Goal: Task Accomplishment & Management: Manage account settings

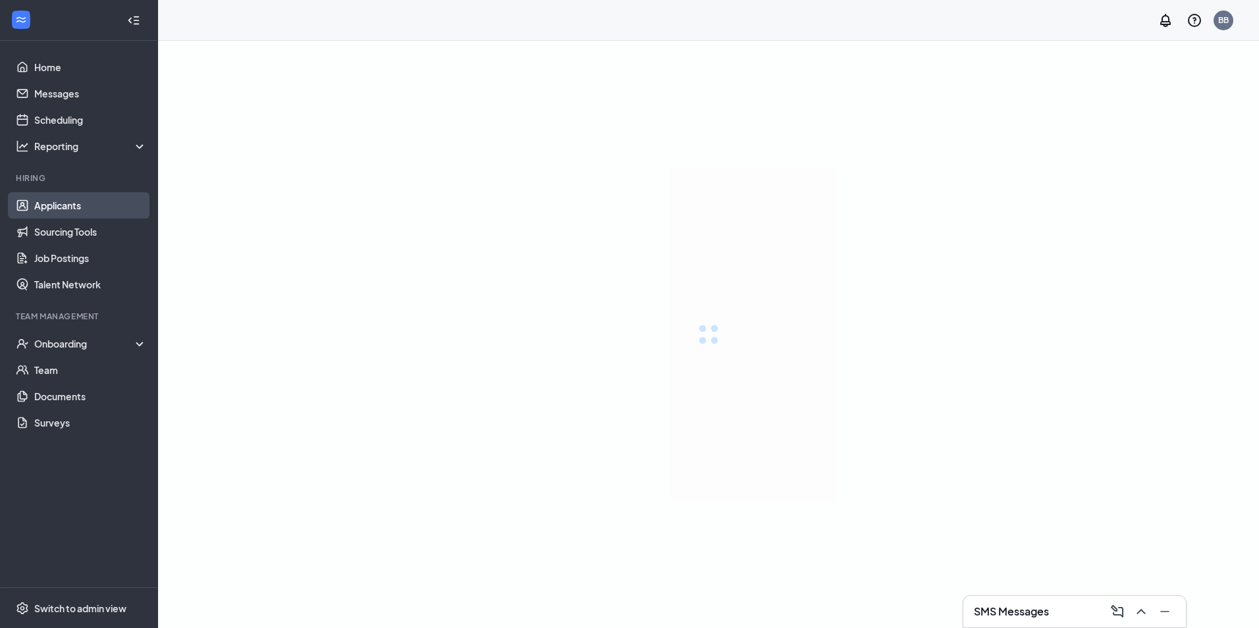
click at [70, 208] on link "Applicants" at bounding box center [90, 205] width 113 height 26
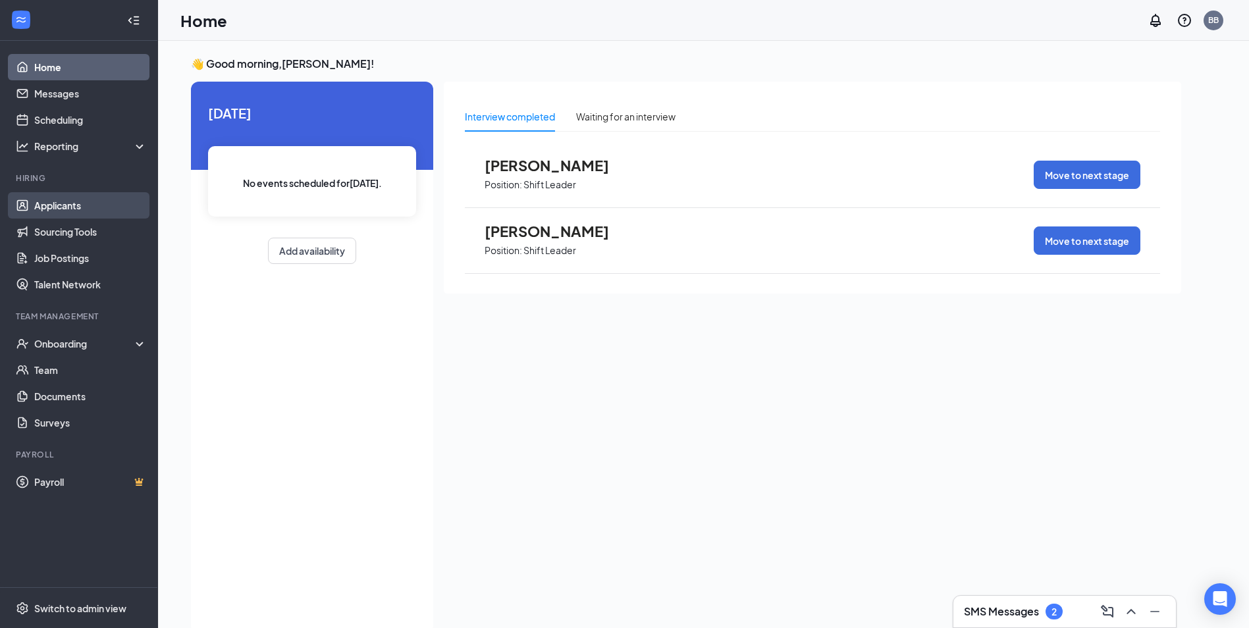
click at [92, 207] on link "Applicants" at bounding box center [90, 205] width 113 height 26
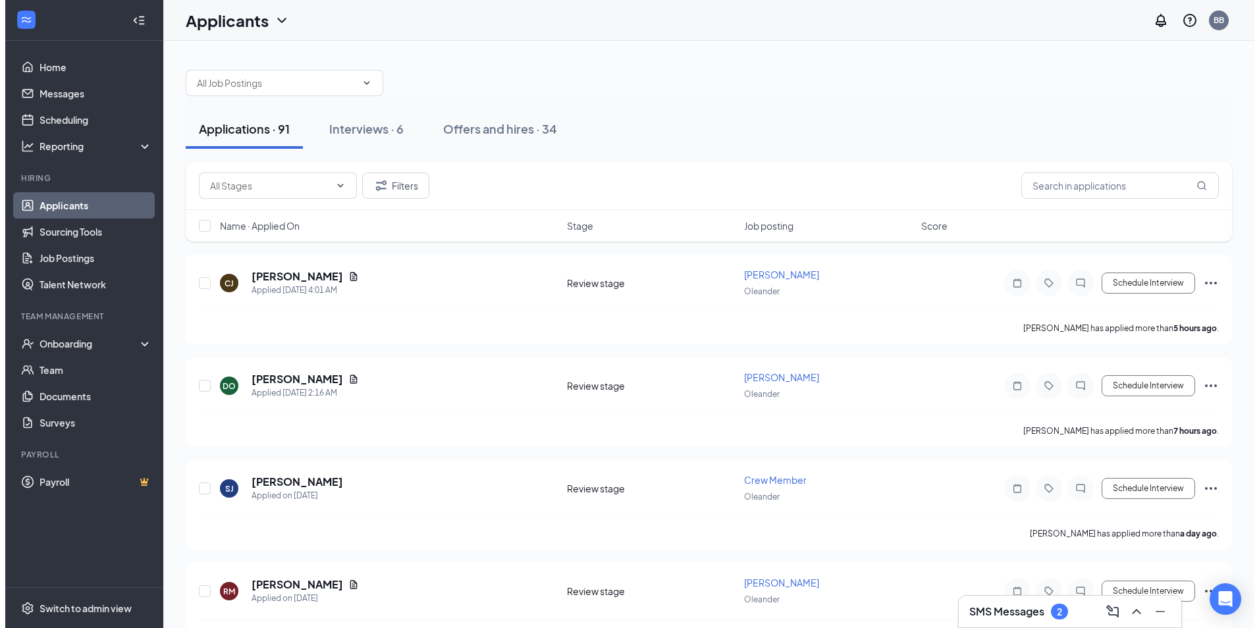
scroll to position [66, 0]
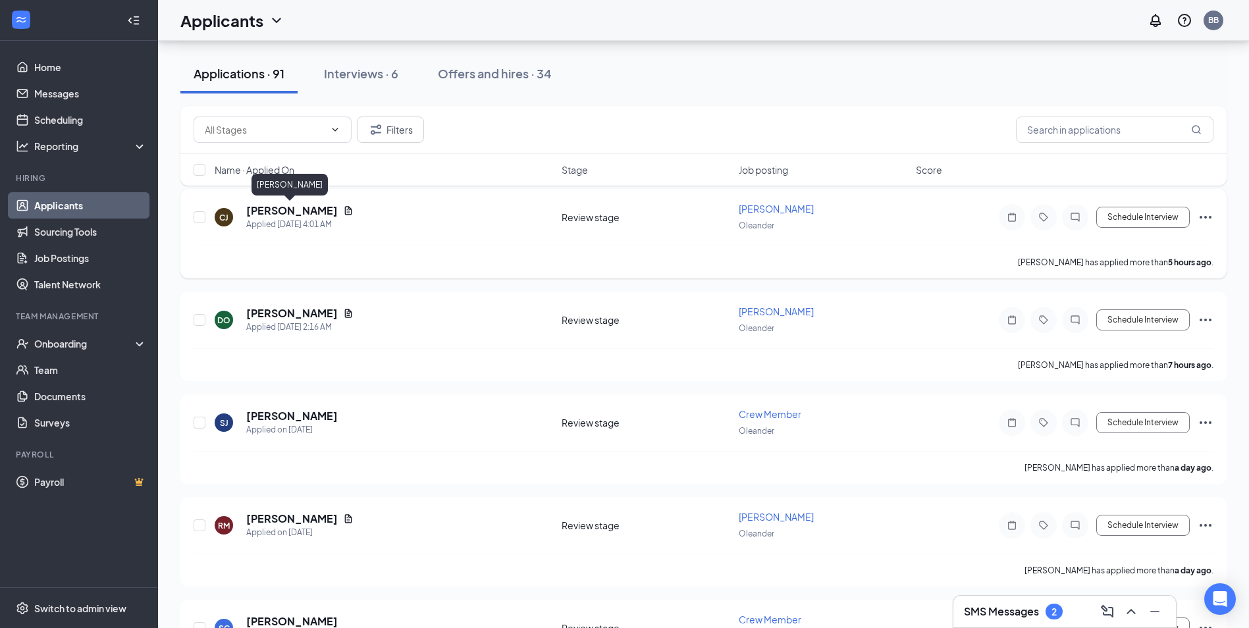
click at [299, 205] on h5 "[PERSON_NAME]" at bounding box center [292, 210] width 92 height 14
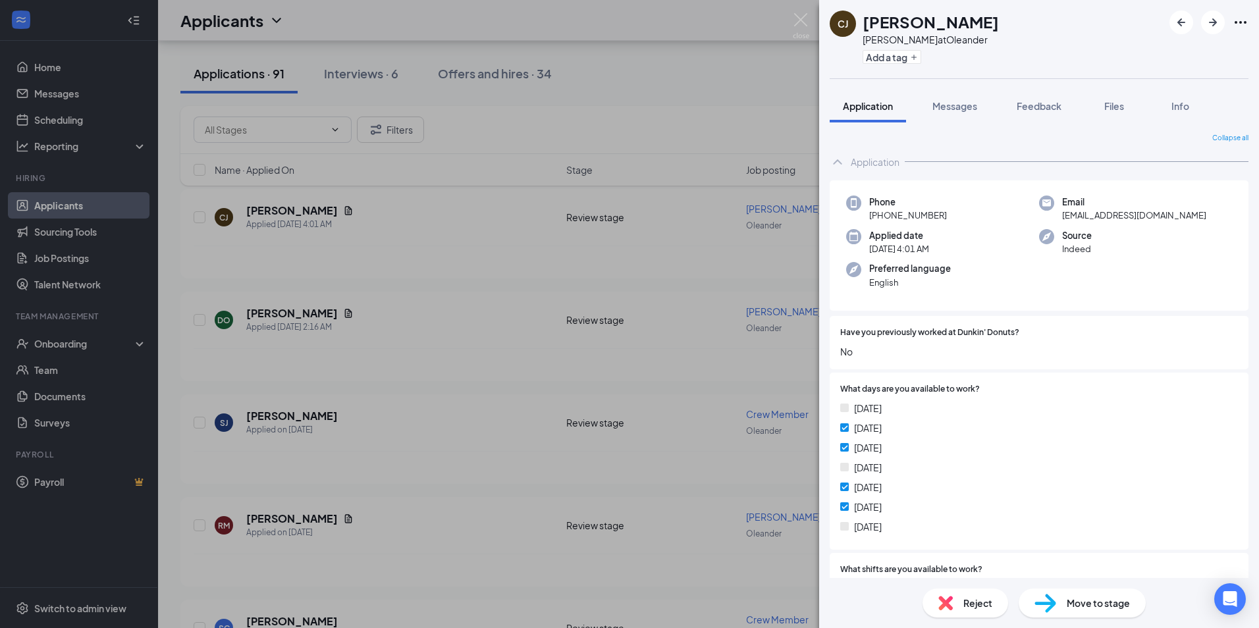
click at [282, 311] on div "[PERSON_NAME] [PERSON_NAME] [PERSON_NAME] at Oleander Add a tag Application Mes…" at bounding box center [629, 314] width 1259 height 628
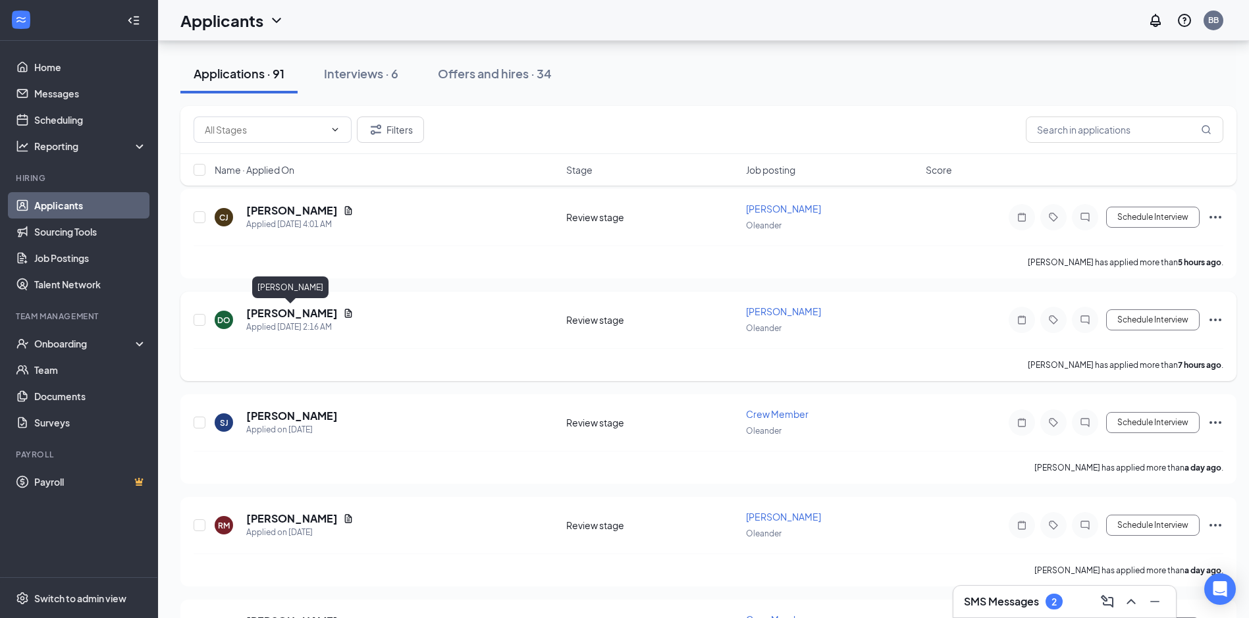
click at [286, 313] on h5 "[PERSON_NAME]" at bounding box center [292, 313] width 92 height 14
